Goal: Task Accomplishment & Management: Manage account settings

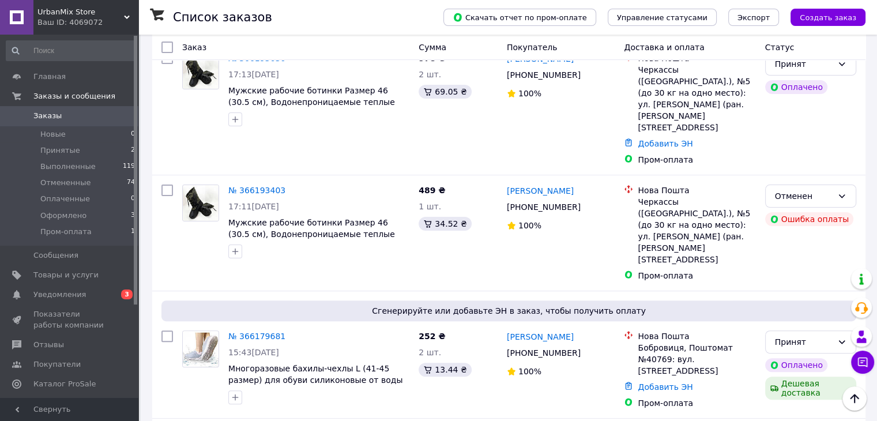
scroll to position [251, 0]
click at [554, 184] on link "[PERSON_NAME]" at bounding box center [540, 190] width 67 height 12
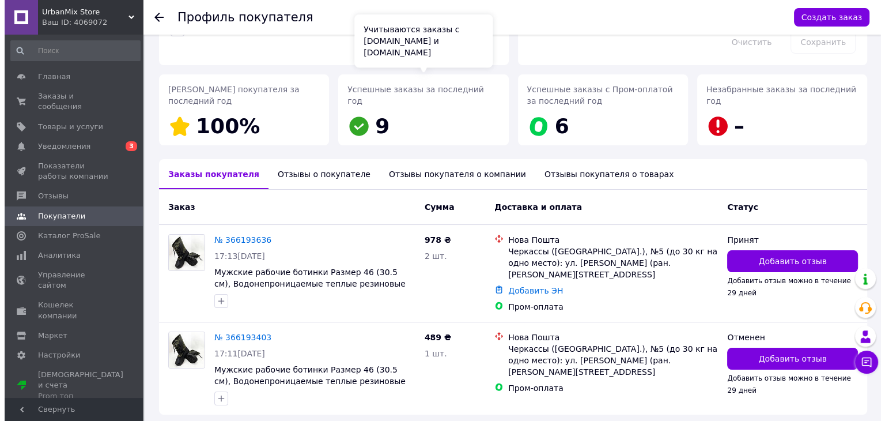
scroll to position [176, 0]
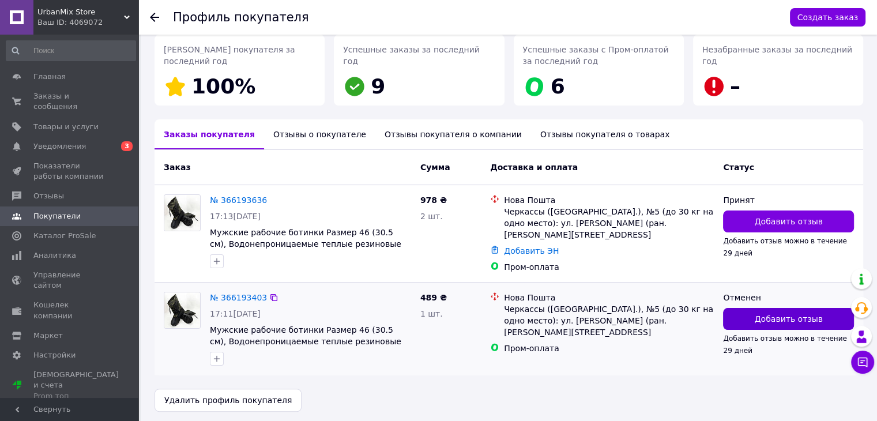
click at [742, 316] on button "Добавить отзыв" at bounding box center [788, 319] width 131 height 22
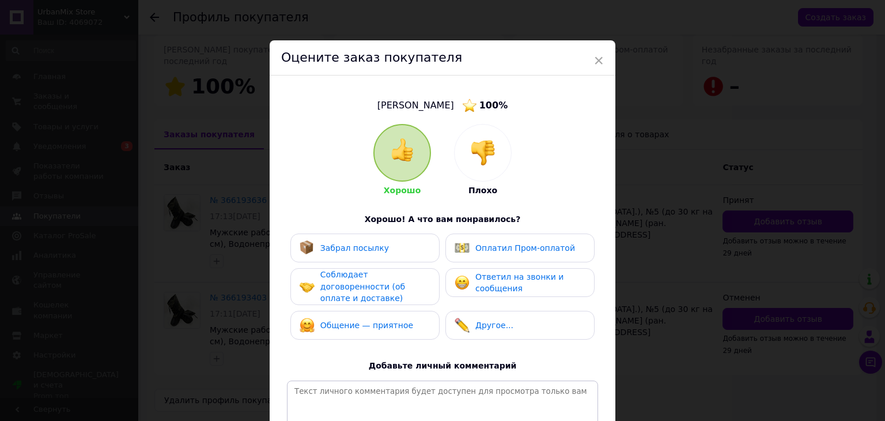
click at [455, 138] on div at bounding box center [483, 152] width 56 height 56
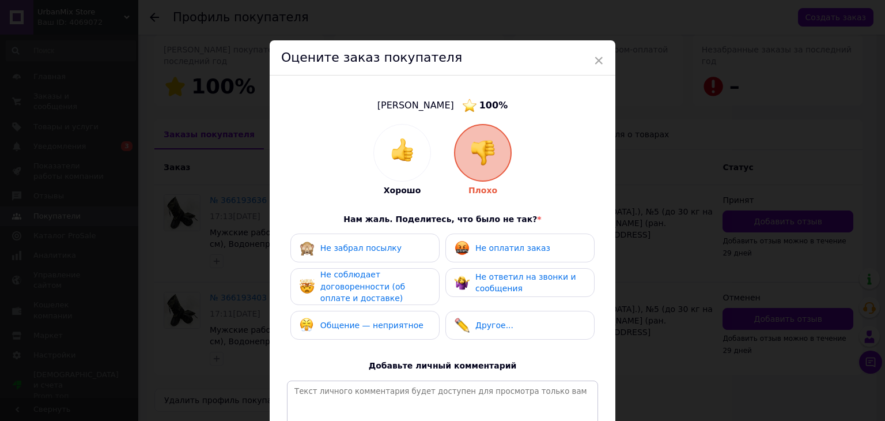
click at [473, 284] on div "Не ответил на звонки и сообщения" at bounding box center [520, 283] width 130 height 24
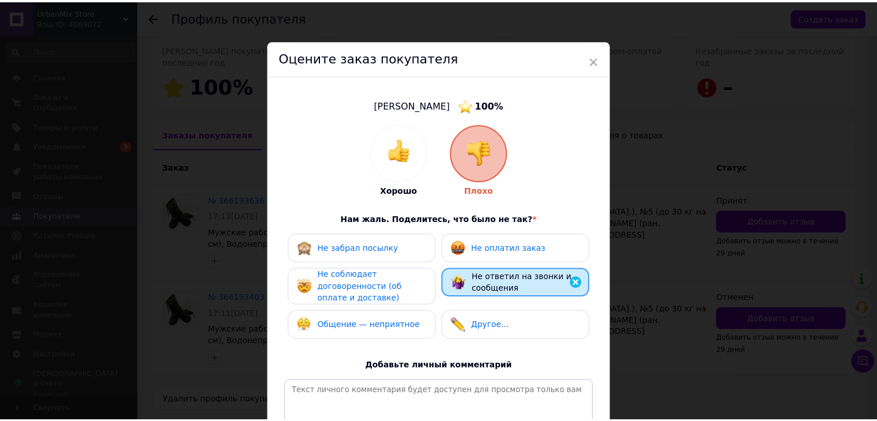
scroll to position [150, 0]
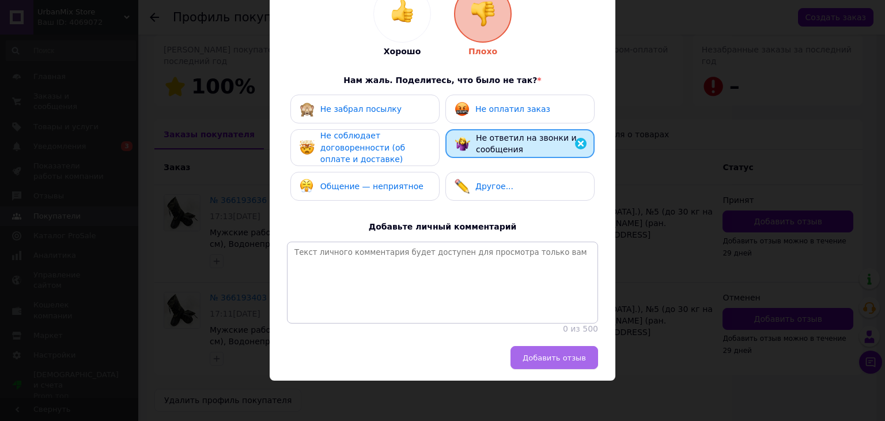
click at [566, 358] on span "Добавить отзыв" at bounding box center [554, 357] width 63 height 9
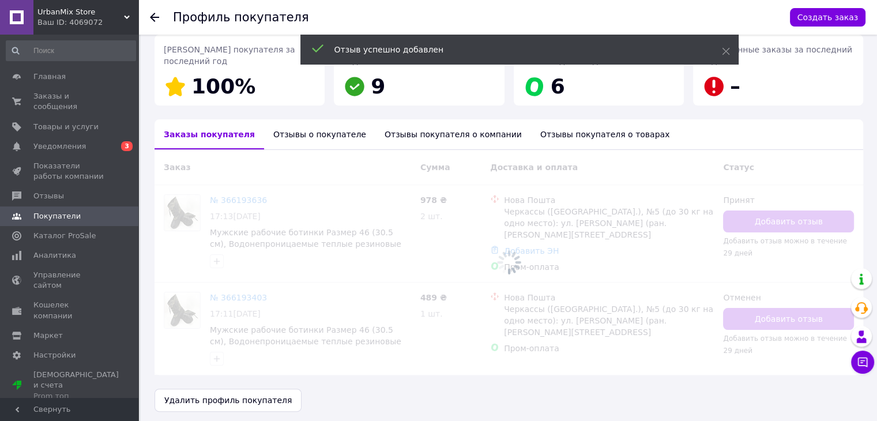
scroll to position [206, 0]
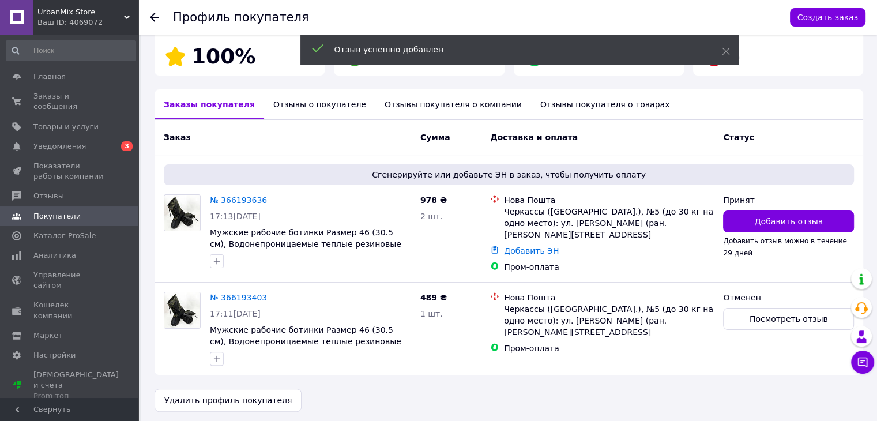
click at [780, 220] on span "Добавить отзыв" at bounding box center [788, 222] width 68 height 12
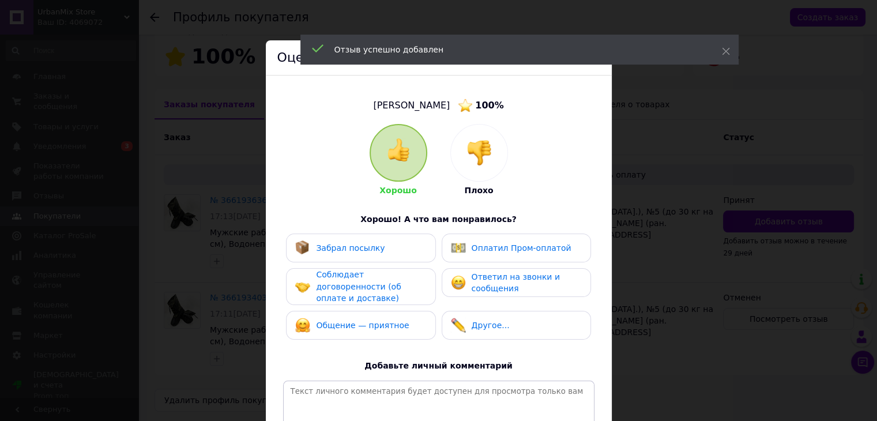
click at [494, 168] on div at bounding box center [479, 152] width 56 height 56
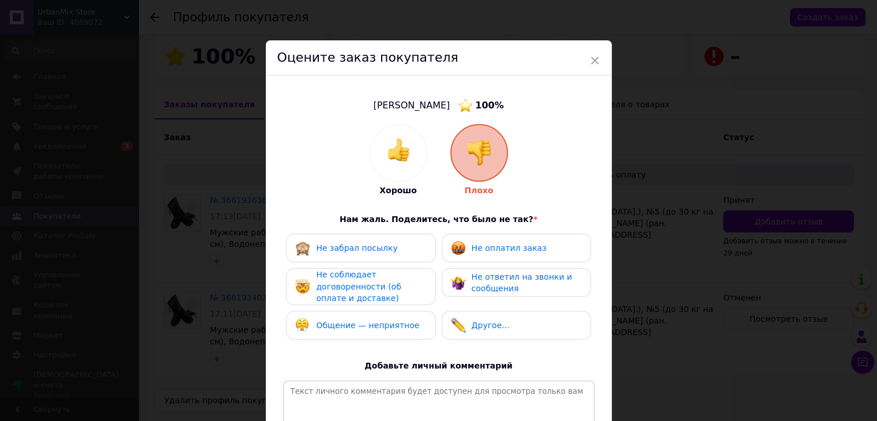
click at [496, 269] on div "Не ответил на звонки и сообщения" at bounding box center [515, 282] width 149 height 29
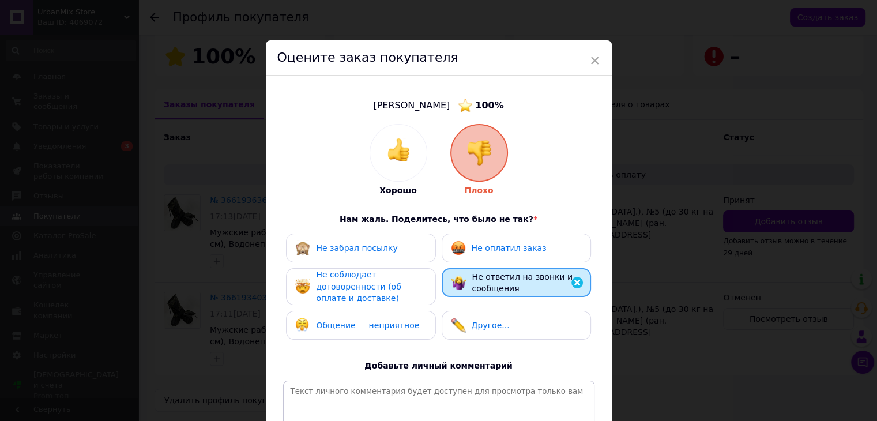
scroll to position [150, 0]
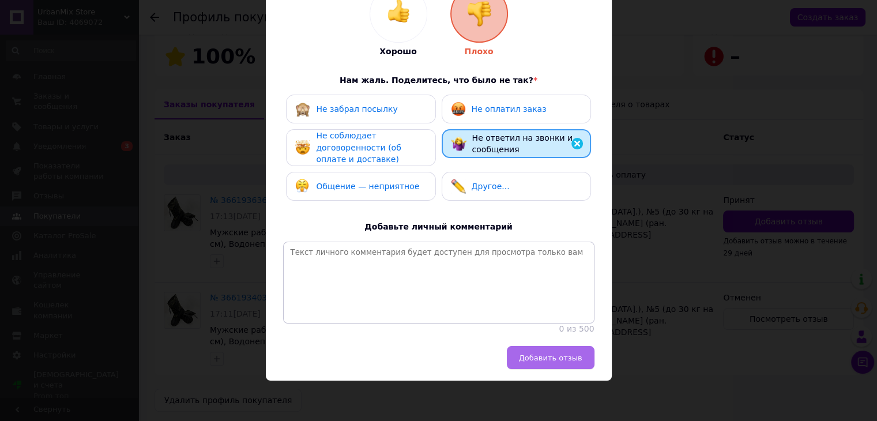
click at [523, 353] on button "Добавить отзыв" at bounding box center [551, 357] width 88 height 23
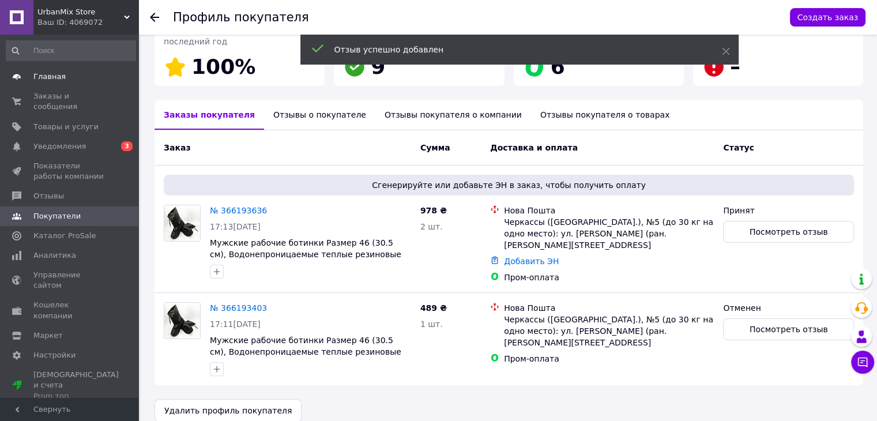
scroll to position [206, 0]
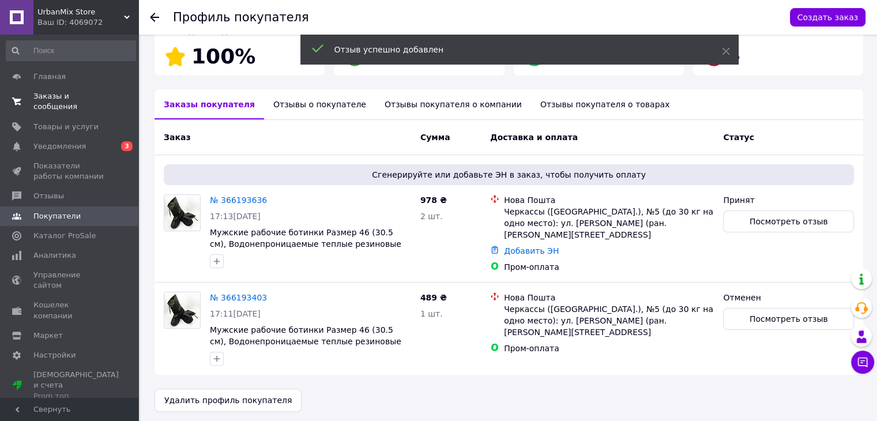
click at [82, 89] on link "Заказы и сообщения 0 0" at bounding box center [71, 101] width 142 height 30
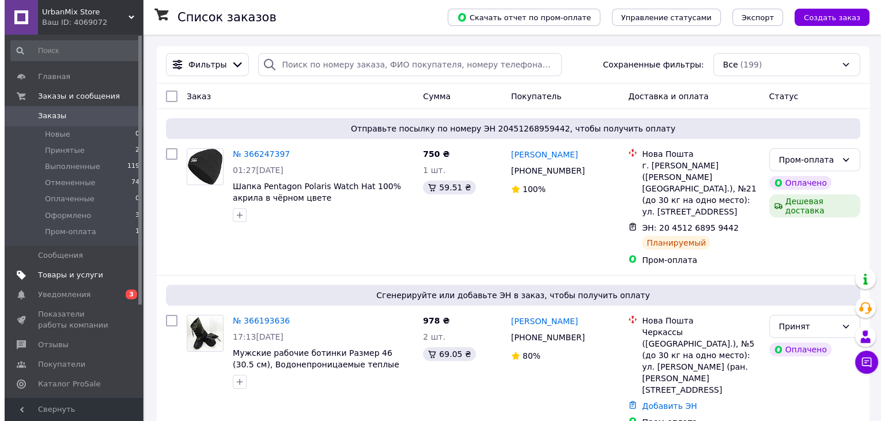
scroll to position [124, 0]
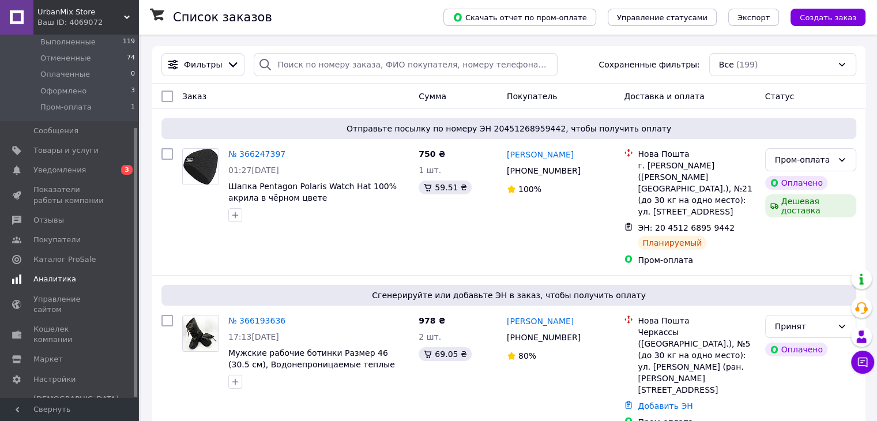
click at [70, 288] on link "Аналитика" at bounding box center [71, 279] width 142 height 20
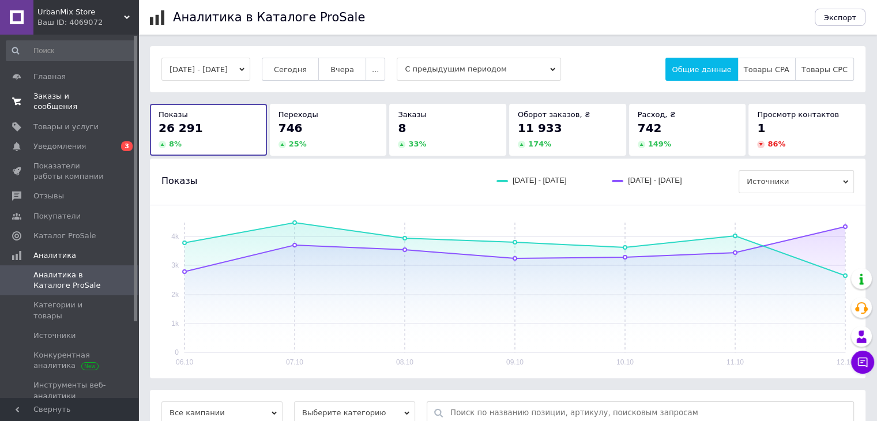
click at [69, 101] on span "Заказы и сообщения" at bounding box center [69, 101] width 73 height 21
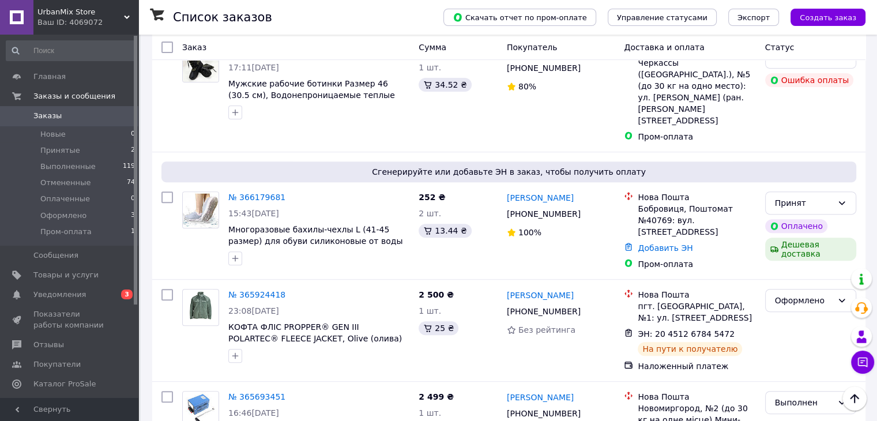
scroll to position [394, 0]
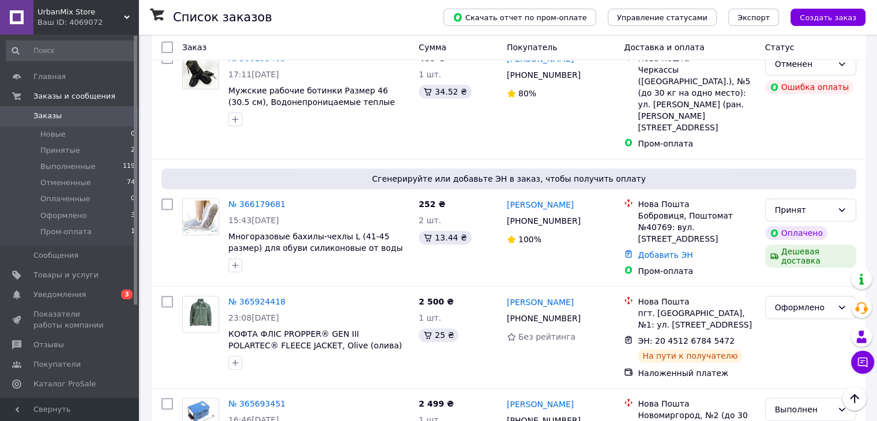
click at [84, 114] on span "Заказы" at bounding box center [69, 116] width 73 height 10
click at [90, 301] on link "Уведомления 0 3" at bounding box center [71, 295] width 142 height 20
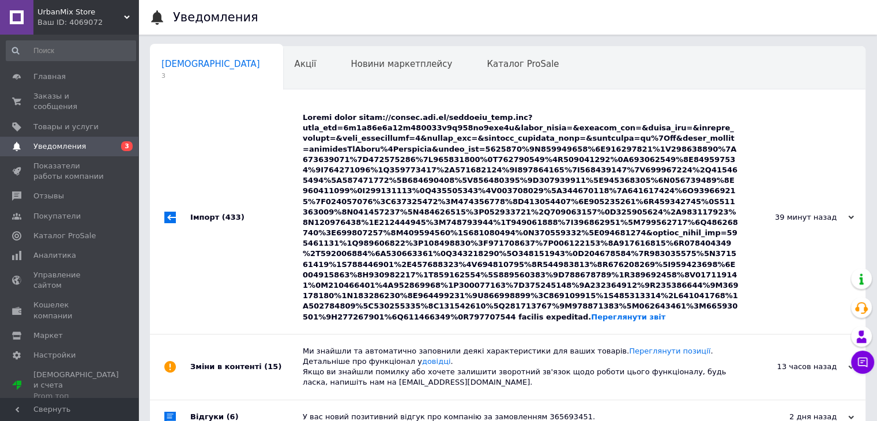
click at [394, 239] on div "Переглянути звіт" at bounding box center [521, 217] width 436 height 210
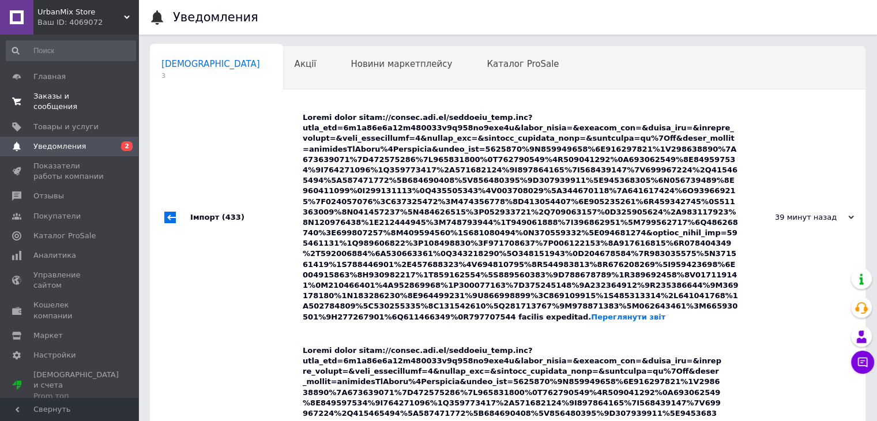
click at [113, 95] on span "0 0" at bounding box center [123, 101] width 32 height 21
